Goal: Navigation & Orientation: Find specific page/section

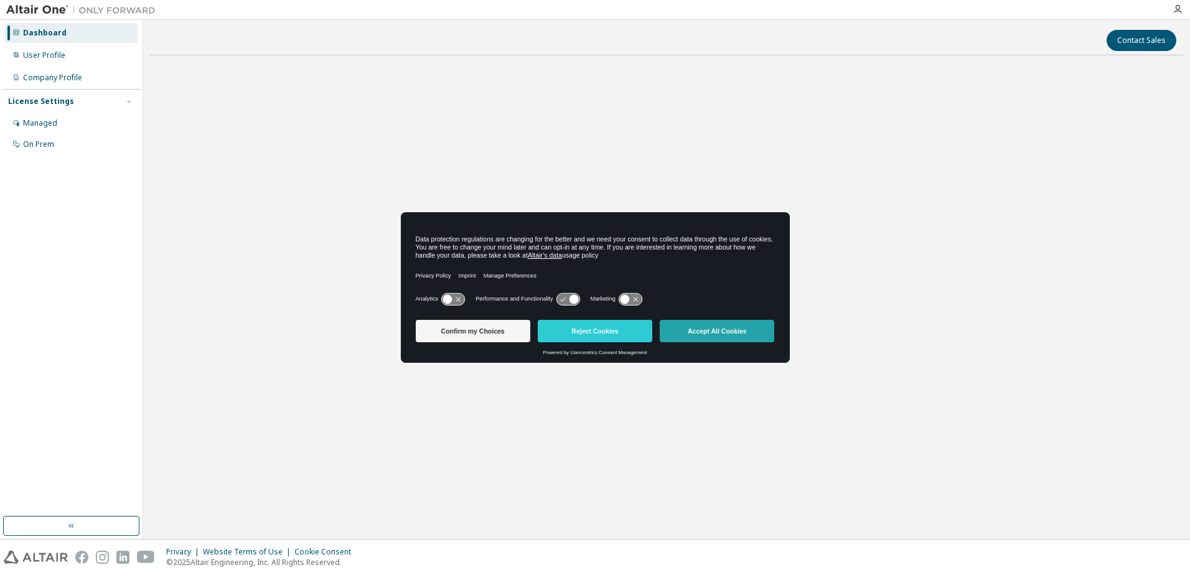
click at [713, 330] on button "Accept All Cookies" at bounding box center [717, 331] width 115 height 22
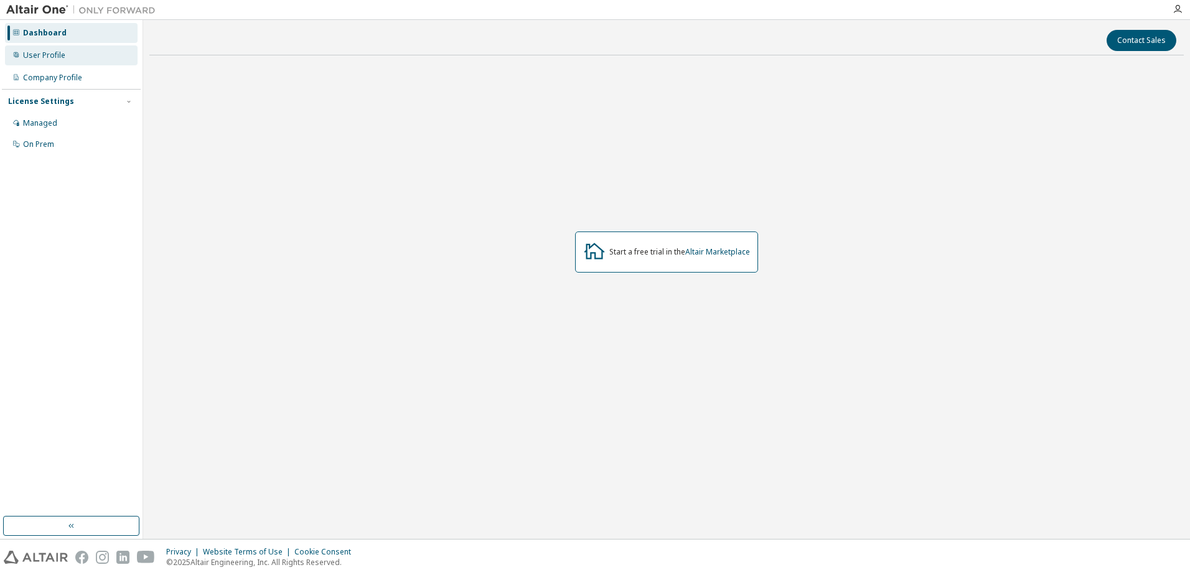
click at [57, 52] on div "User Profile" at bounding box center [44, 55] width 42 height 10
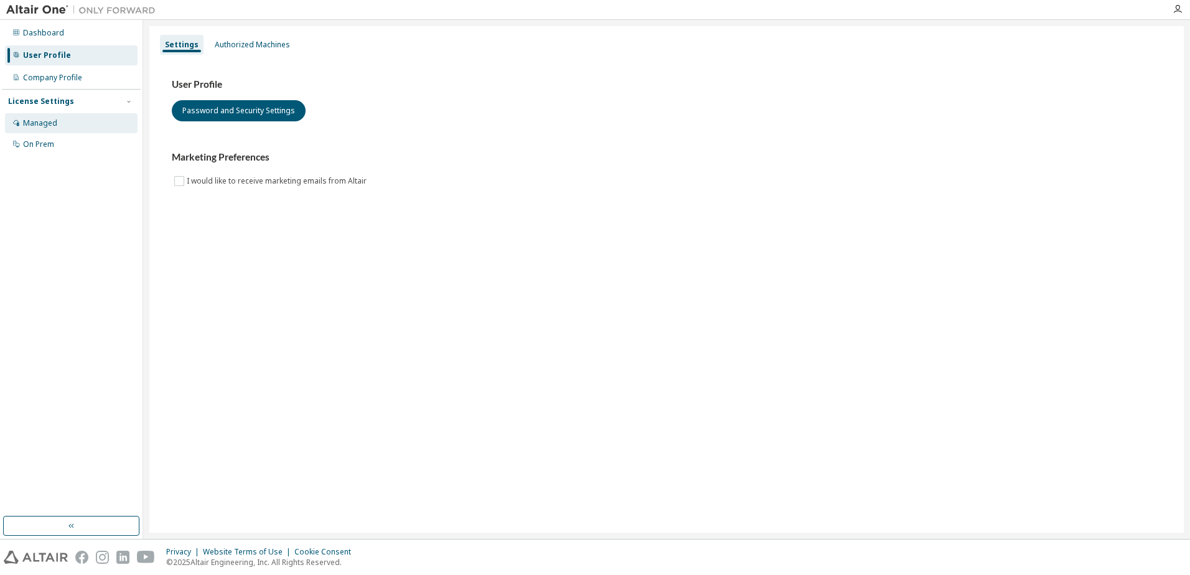
click at [58, 120] on div "Managed" at bounding box center [71, 123] width 133 height 20
